Goal: Task Accomplishment & Management: Use online tool/utility

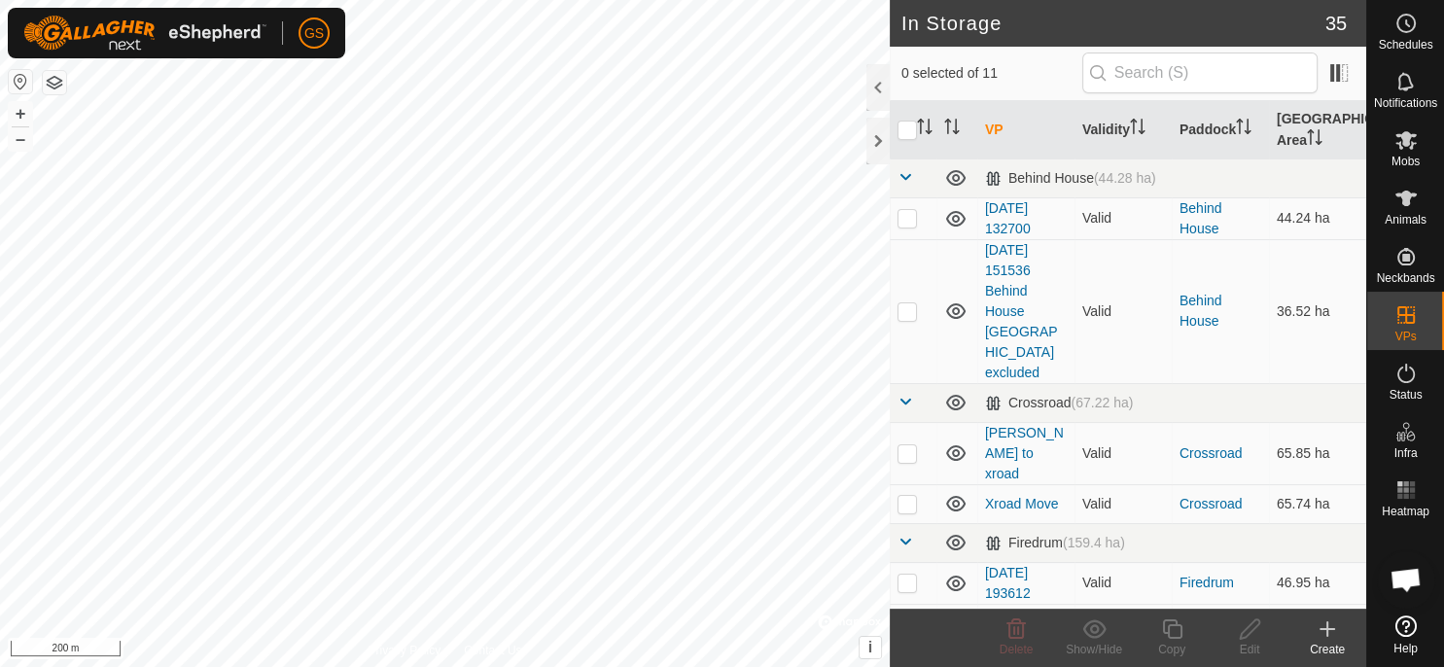
scroll to position [339, 0]
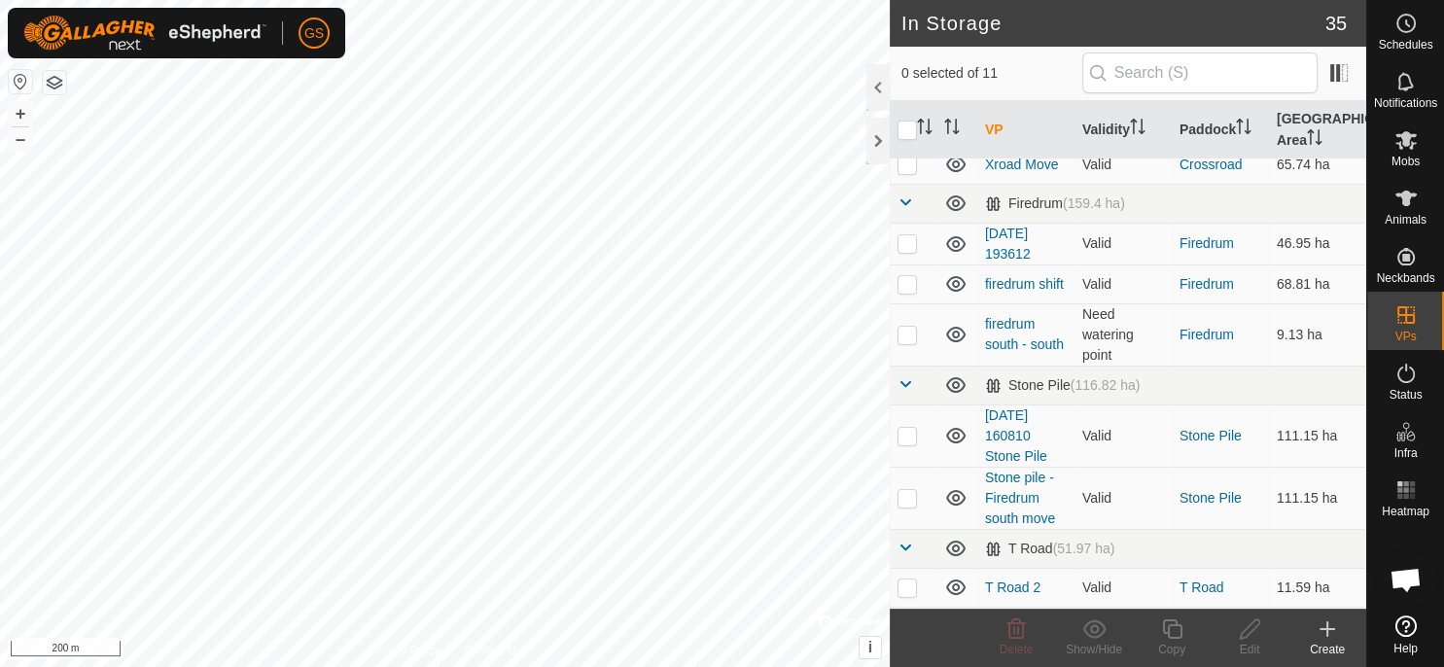
click at [1021, 610] on link "T Road Teds [PERSON_NAME]" at bounding box center [1024, 638] width 79 height 56
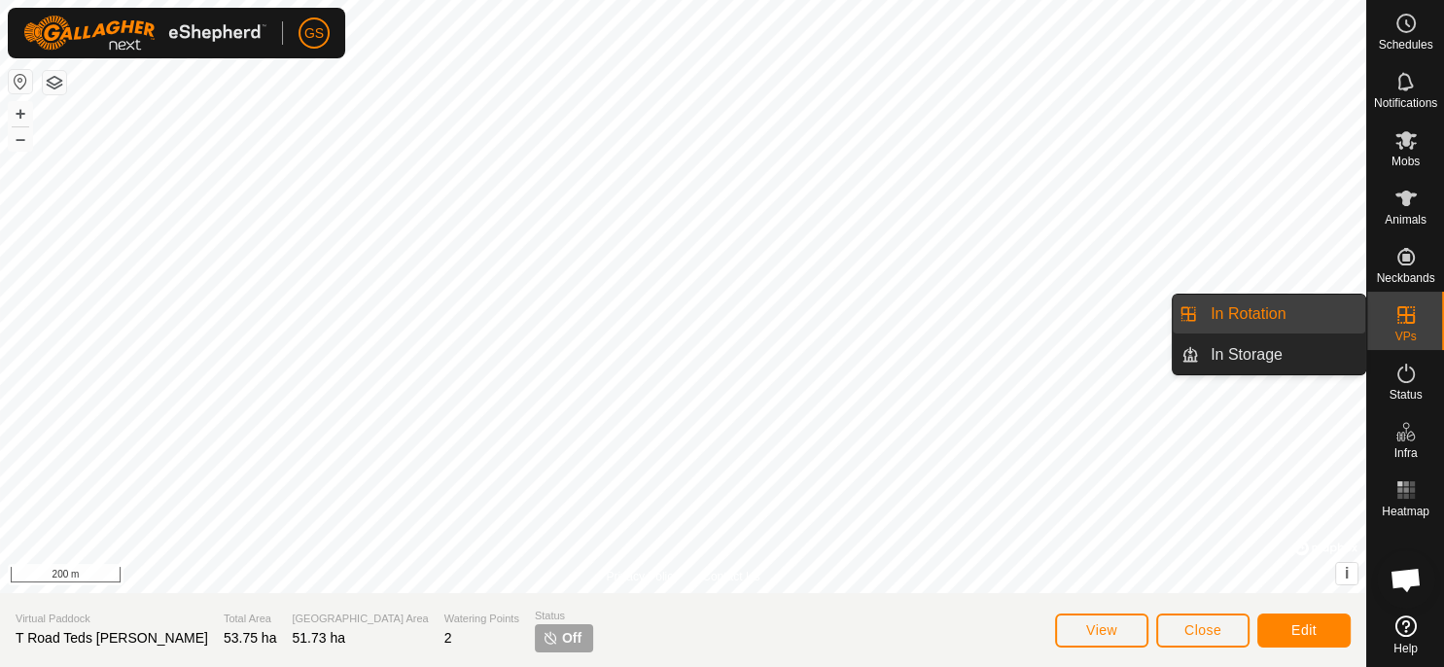
click at [1243, 322] on span "In Rotation" at bounding box center [1248, 313] width 75 height 23
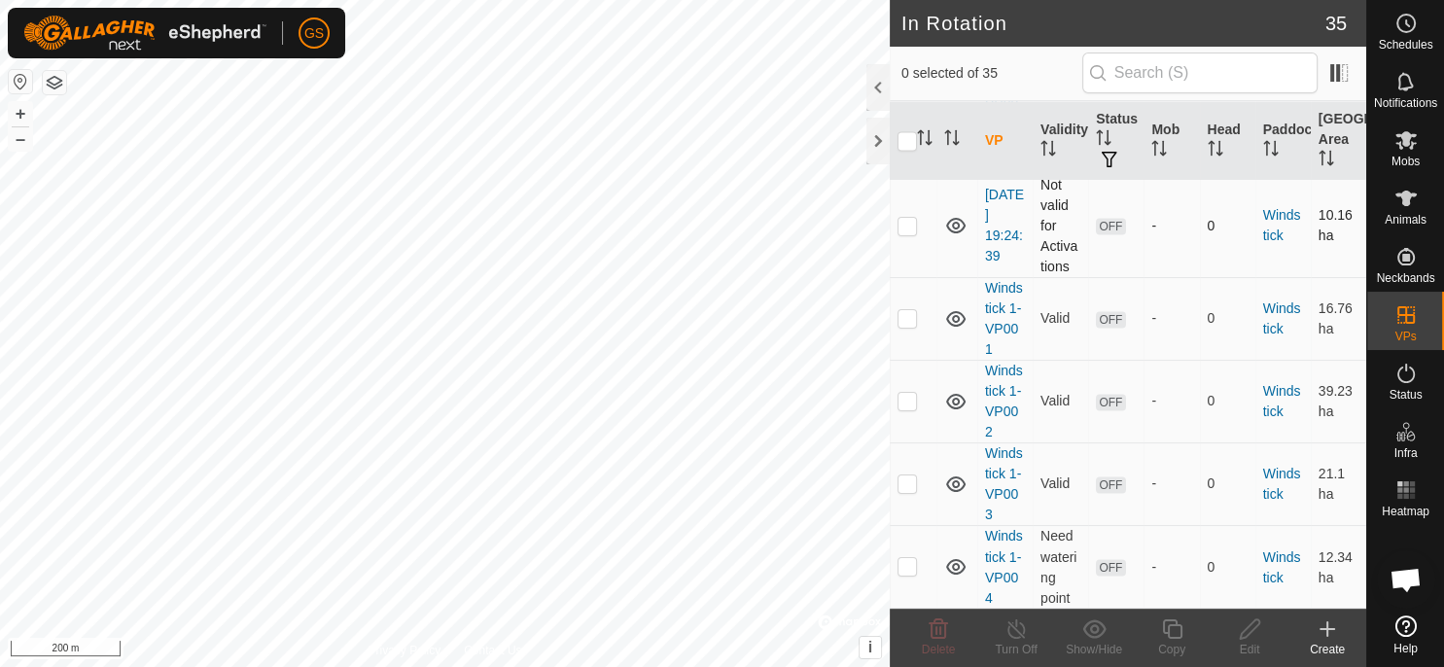
scroll to position [2828, 0]
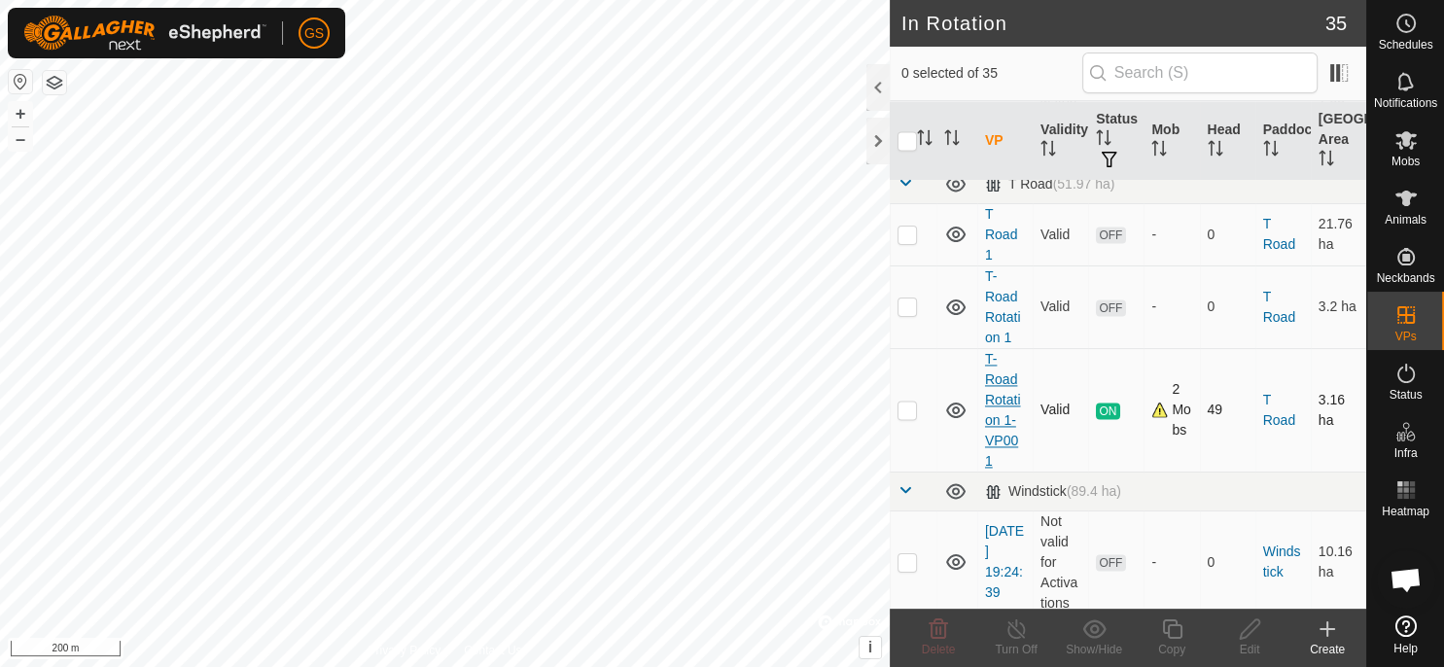
click at [996, 375] on link "T-Road Rotation 1-VP001" at bounding box center [1003, 410] width 36 height 118
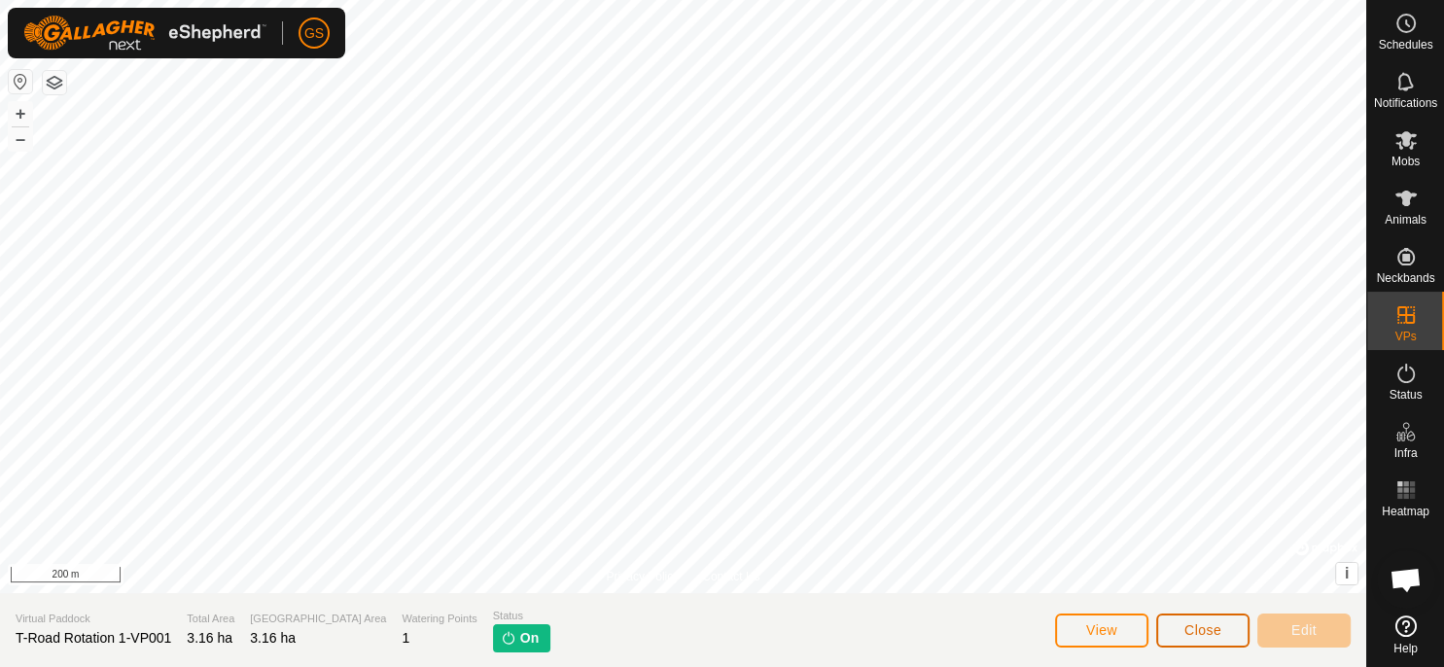
click at [1198, 626] on span "Close" at bounding box center [1203, 630] width 37 height 16
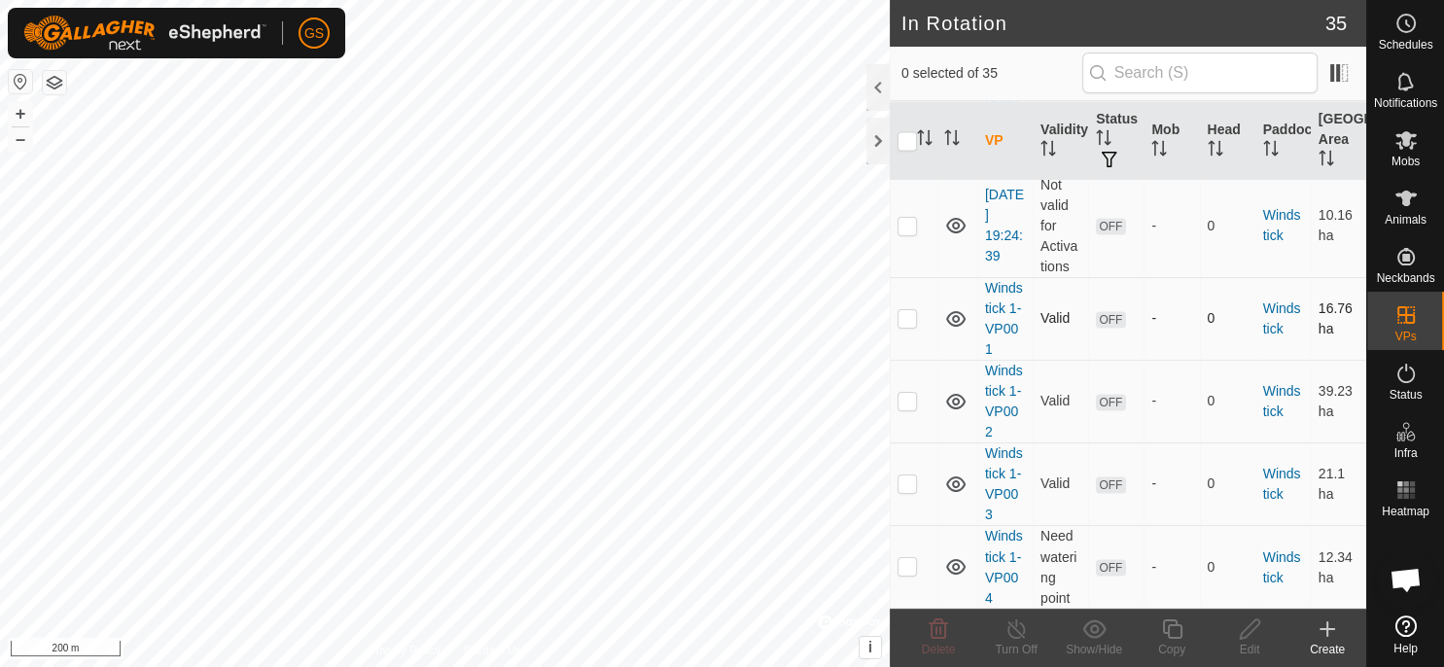
scroll to position [2828, 0]
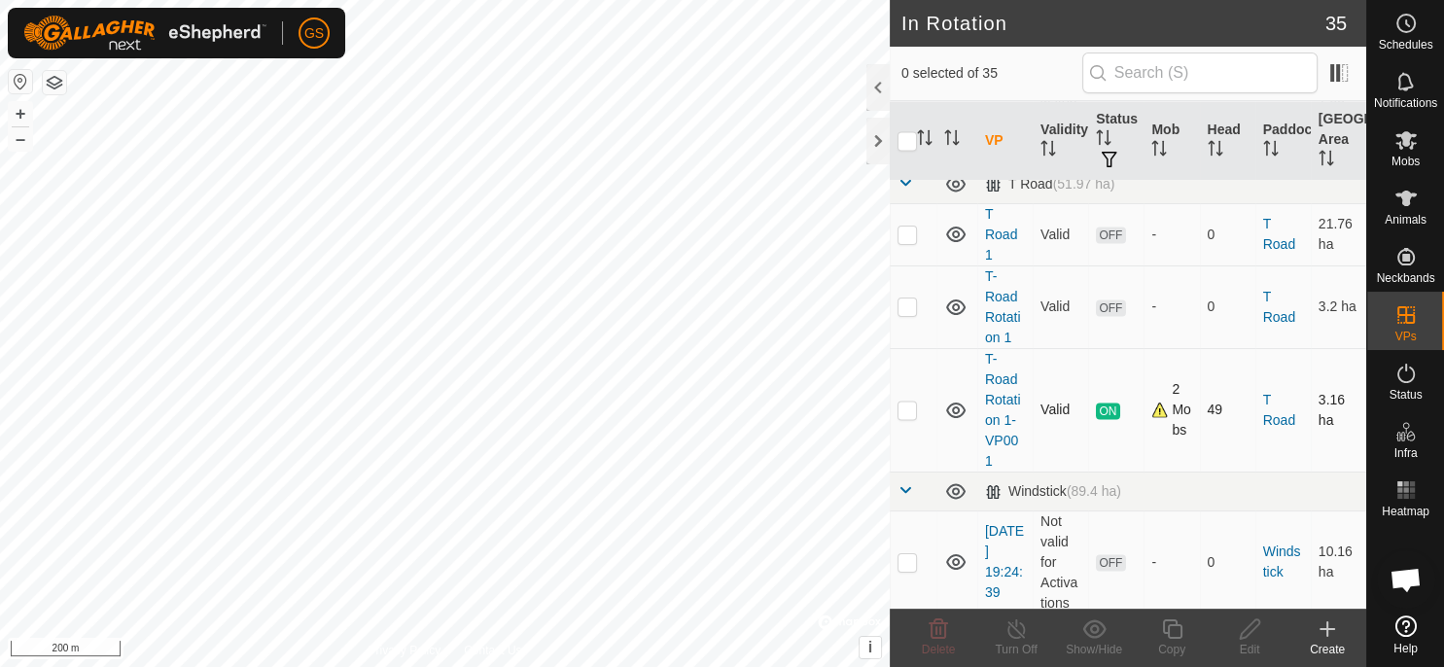
click at [908, 407] on p-checkbox at bounding box center [907, 410] width 19 height 16
checkbox input "true"
click at [1170, 638] on icon at bounding box center [1172, 629] width 24 height 23
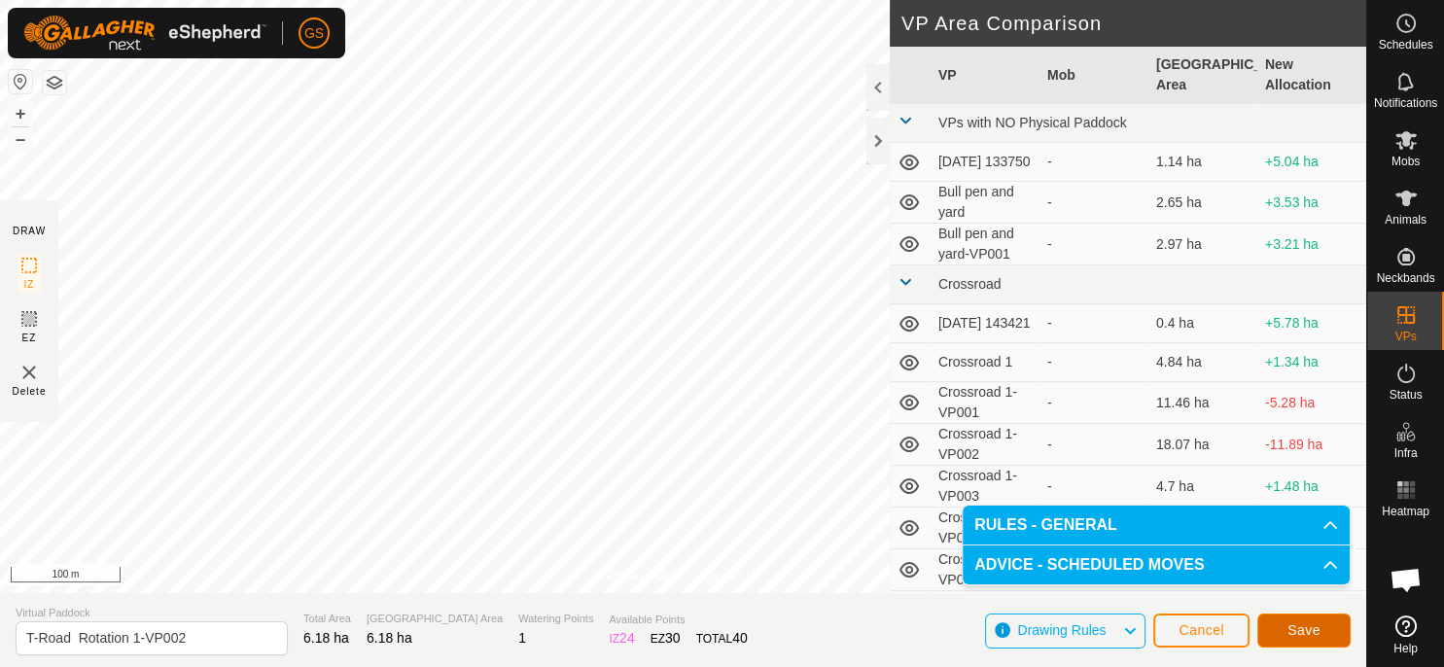
click at [1300, 629] on span "Save" at bounding box center [1304, 630] width 33 height 16
